Goal: Task Accomplishment & Management: Use online tool/utility

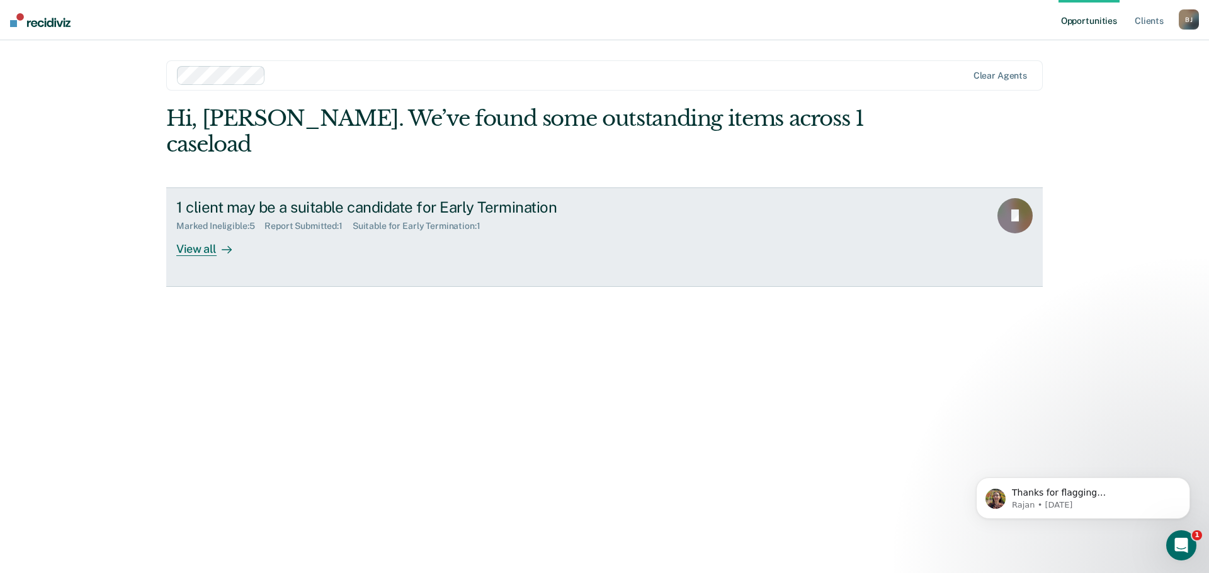
click at [203, 232] on div "View all" at bounding box center [211, 244] width 71 height 25
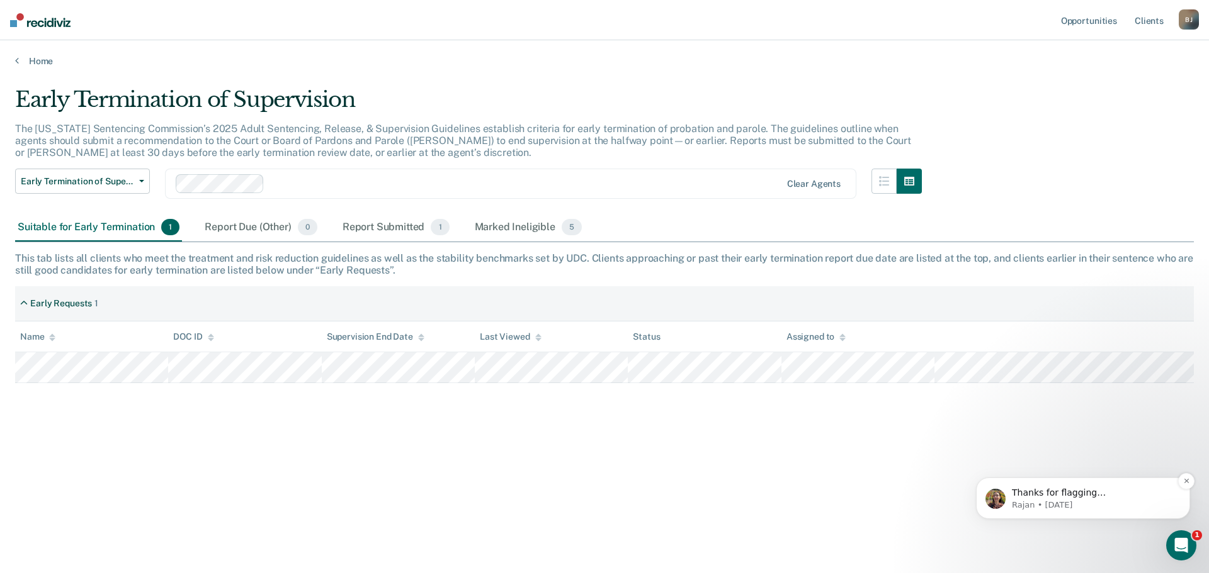
click at [1084, 497] on p "Thanks for flagging [PERSON_NAME]! We are looking into this. great to meet you …" at bounding box center [1093, 493] width 162 height 13
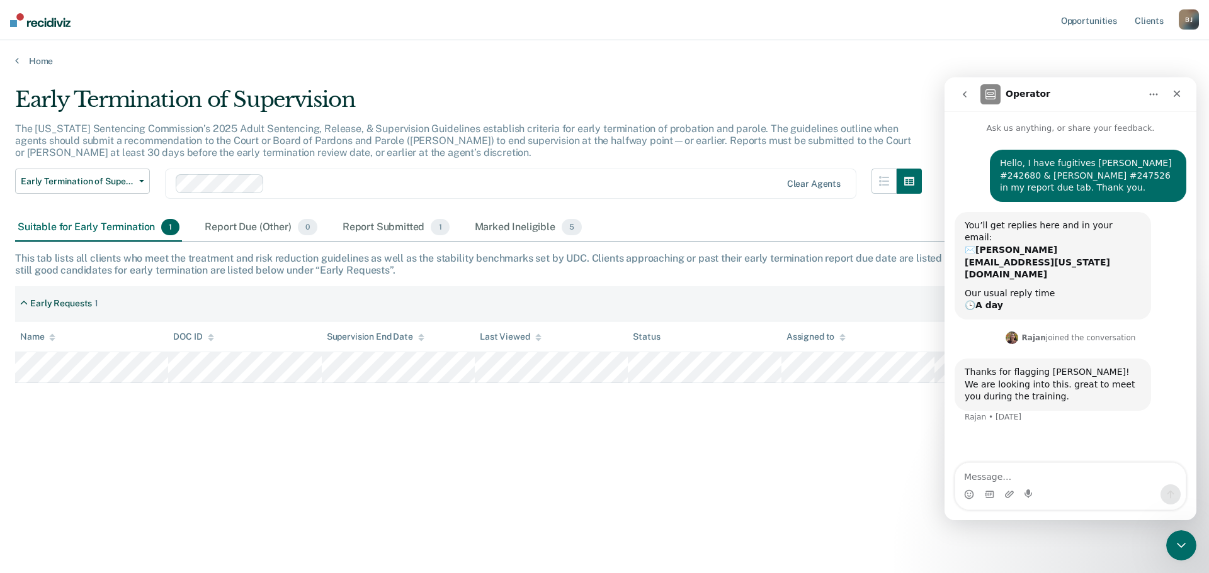
scroll to position [2, 0]
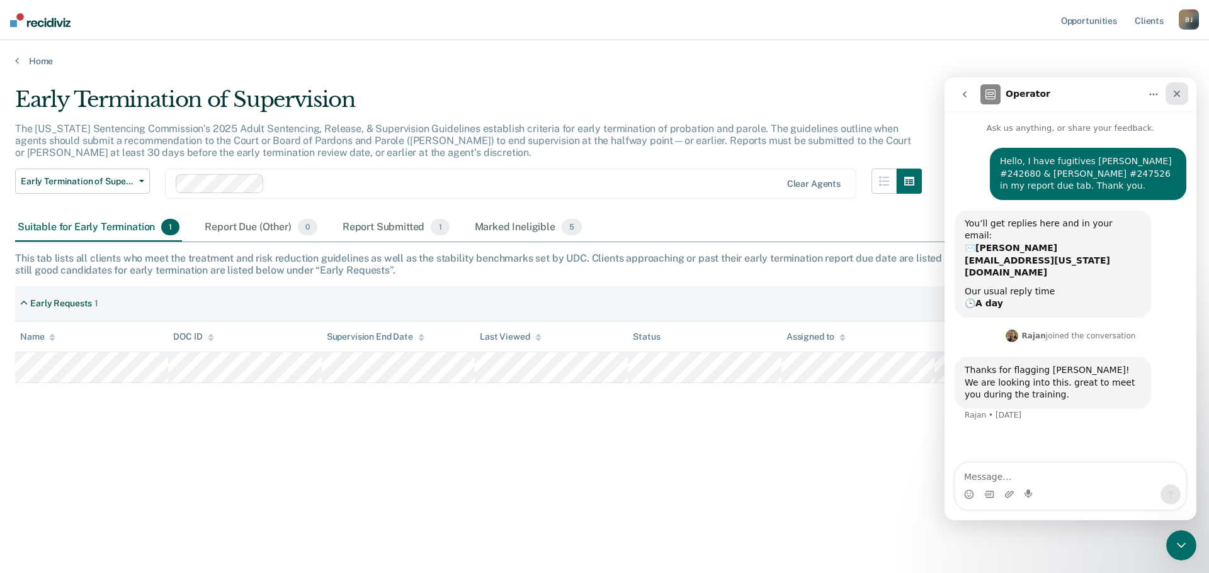
click at [1175, 96] on icon "Close" at bounding box center [1176, 94] width 7 height 7
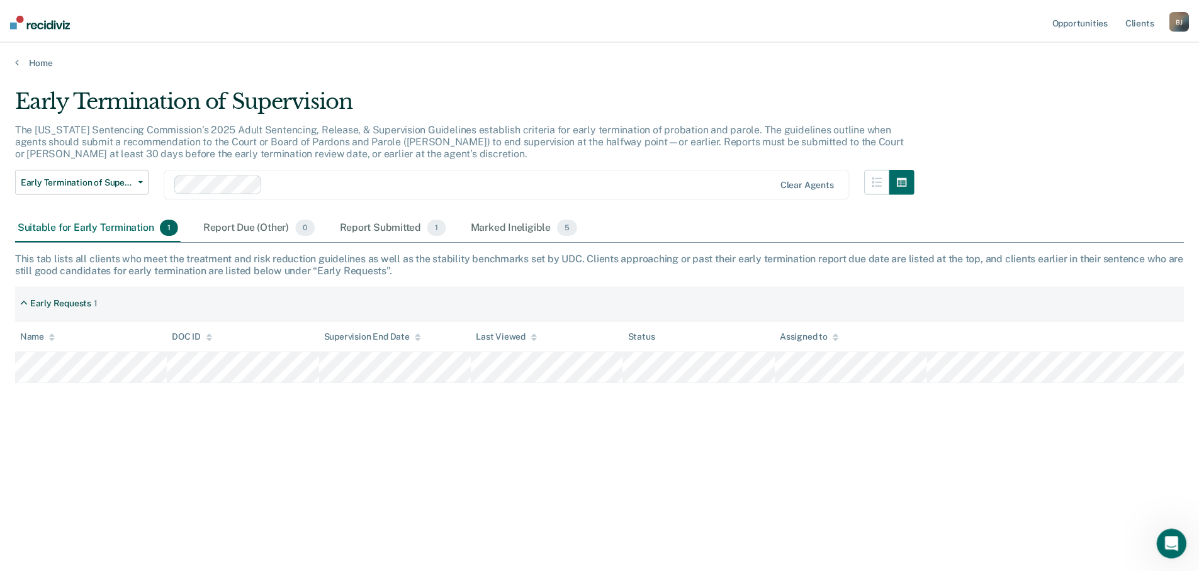
scroll to position [0, 0]
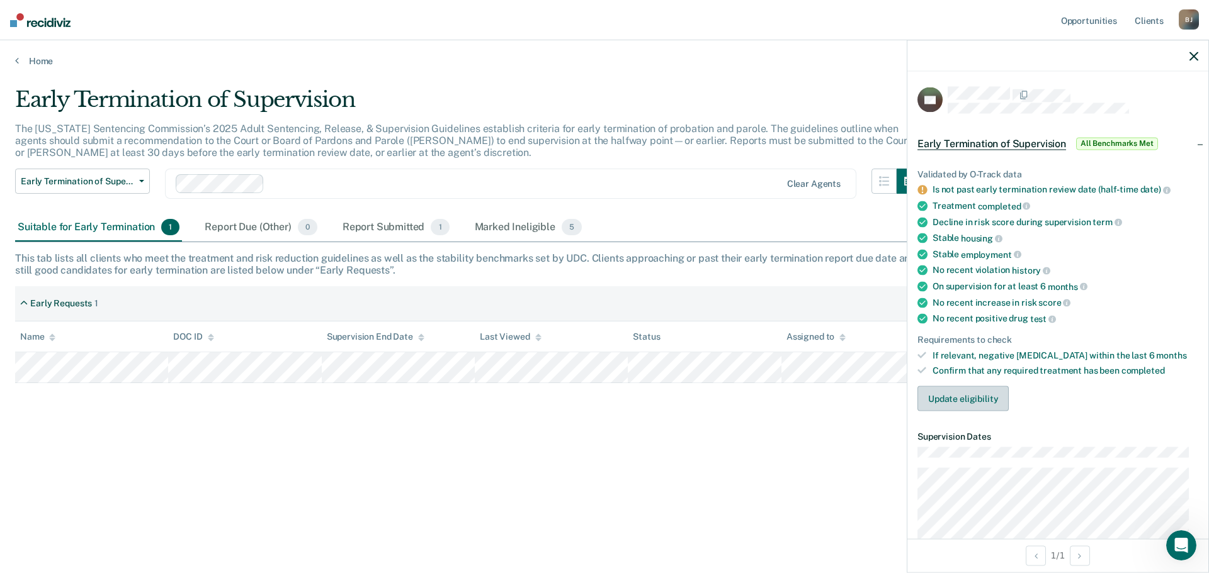
click at [960, 396] on button "Update eligibility" at bounding box center [962, 399] width 91 height 25
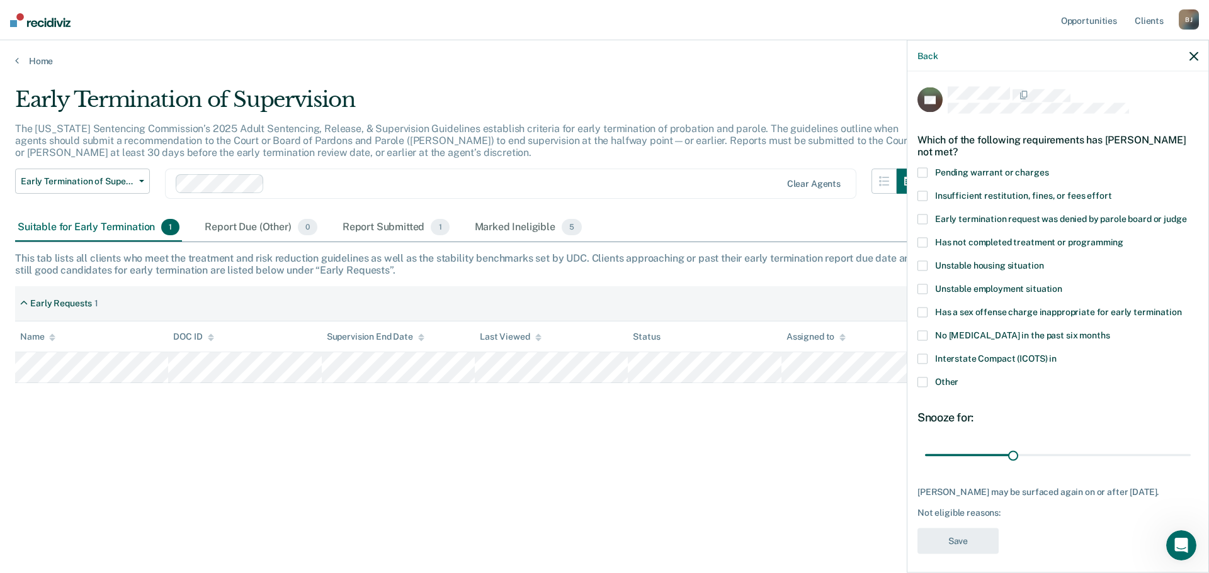
click at [920, 195] on span at bounding box center [922, 196] width 10 height 10
click at [1111, 191] on input "Insufficient restitution, fines, or fees effort" at bounding box center [1111, 191] width 0 height 0
click at [926, 358] on span at bounding box center [922, 359] width 10 height 10
click at [1056, 354] on input "Interstate Compact (ICOTS) in" at bounding box center [1056, 354] width 0 height 0
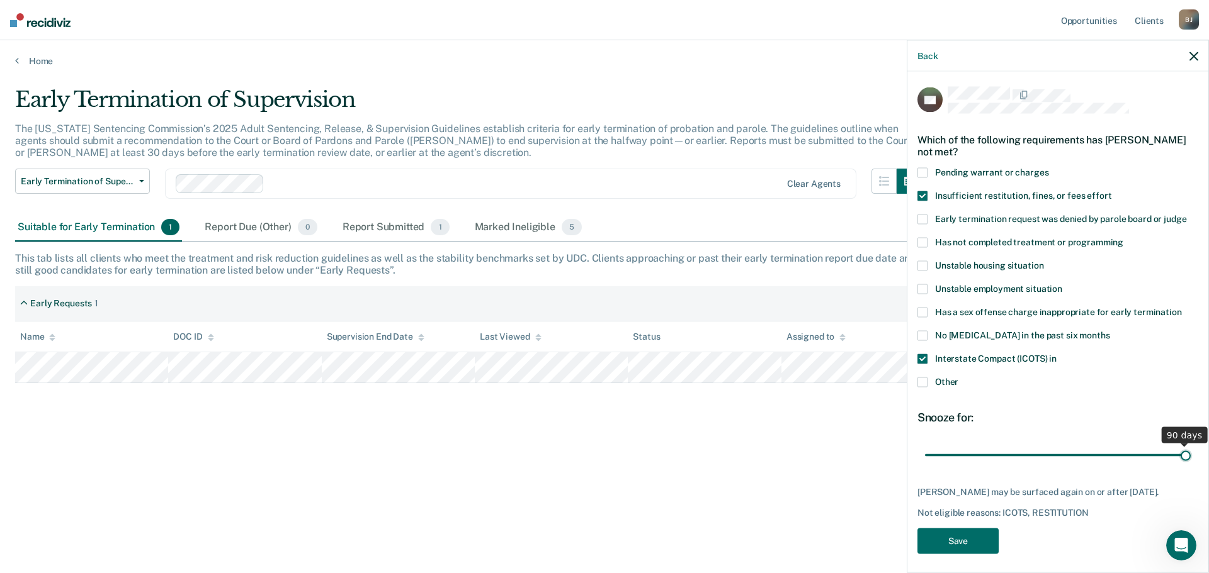
drag, startPoint x: 1014, startPoint y: 456, endPoint x: 1199, endPoint y: 460, distance: 185.1
type input "90"
click at [1190, 460] on input "range" at bounding box center [1058, 455] width 266 height 22
click at [952, 538] on button "Save" at bounding box center [957, 541] width 81 height 26
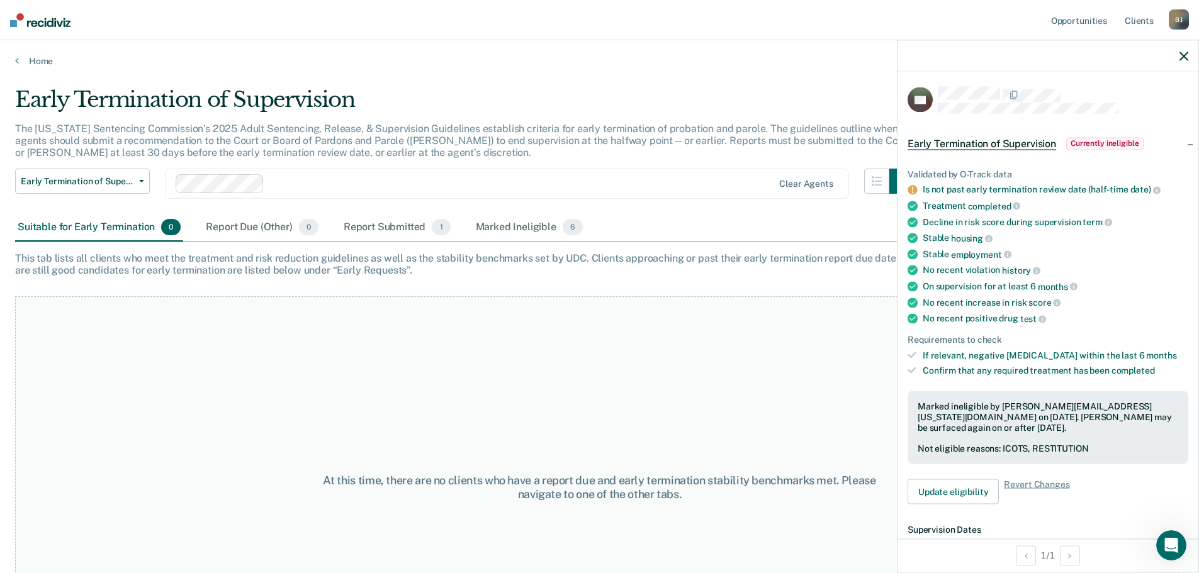
click at [1179, 21] on div "[PERSON_NAME]" at bounding box center [1179, 19] width 20 height 20
click at [1092, 83] on link "Log Out" at bounding box center [1128, 82] width 101 height 11
